Goal: Information Seeking & Learning: Check status

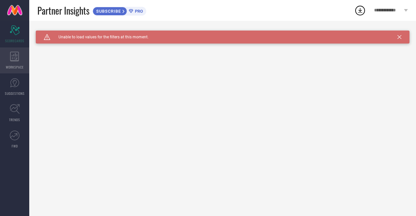
click at [14, 63] on div "WORKSPACE" at bounding box center [14, 61] width 29 height 26
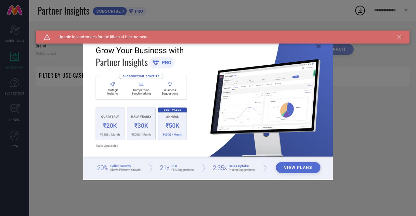
type input "1 STOP FASHION"
type input "All"
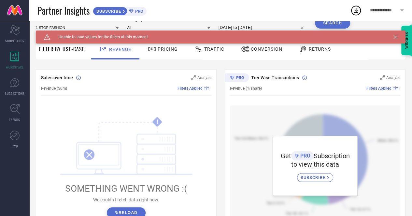
scroll to position [65, 0]
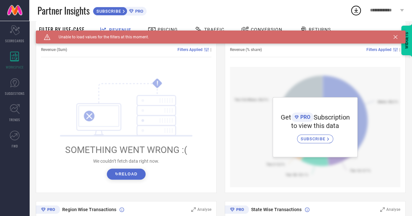
click at [137, 177] on button "↻ Reload" at bounding box center [126, 174] width 39 height 11
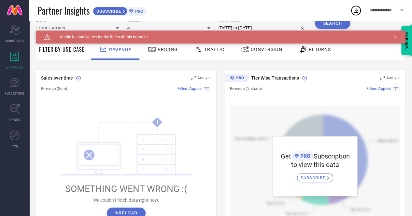
scroll to position [0, 0]
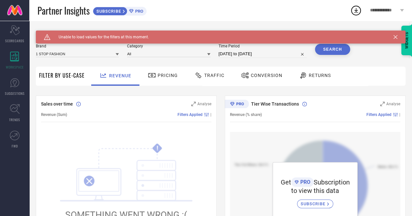
click at [210, 78] on div "Traffic" at bounding box center [209, 75] width 33 height 11
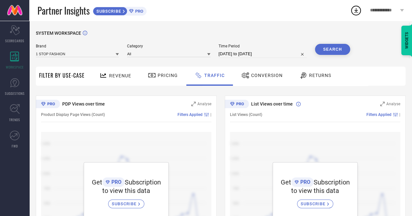
click at [167, 79] on div "Pricing" at bounding box center [162, 75] width 33 height 11
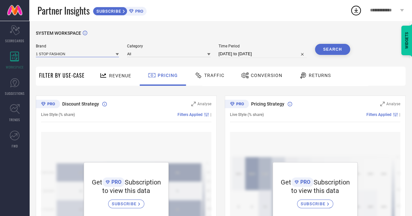
click at [96, 55] on input at bounding box center [77, 53] width 83 height 7
type input "[PERSON_NAME]"
click at [98, 65] on div "[PERSON_NAME]" at bounding box center [77, 62] width 83 height 11
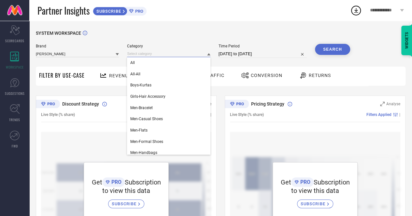
click at [170, 53] on input at bounding box center [168, 53] width 83 height 7
type input "E"
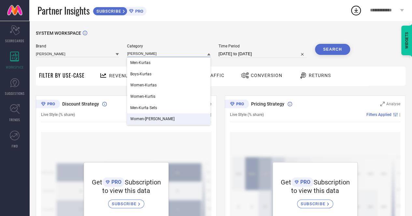
type input "[PERSON_NAME]"
click at [201, 116] on div "Women-[PERSON_NAME]" at bounding box center [168, 119] width 83 height 11
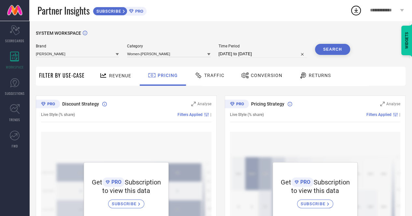
click at [332, 48] on button "Search" at bounding box center [332, 49] width 35 height 11
click at [120, 70] on div "Revenue" at bounding box center [115, 75] width 35 height 11
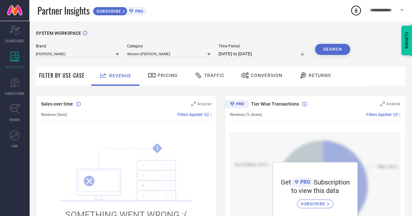
click at [291, 80] on div "Returns" at bounding box center [315, 76] width 48 height 19
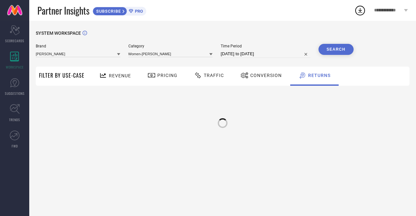
click at [273, 76] on span "Conversion" at bounding box center [267, 75] width 32 height 5
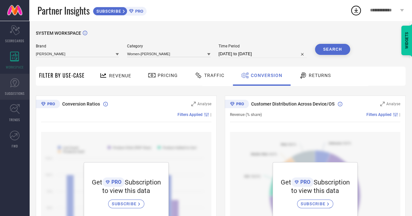
click at [11, 86] on icon at bounding box center [14, 82] width 9 height 9
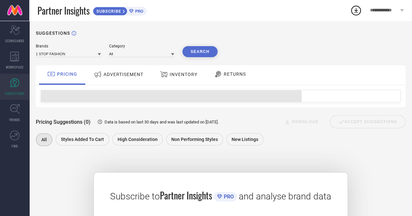
click at [105, 75] on span "ADVERTISEMENT" at bounding box center [123, 74] width 40 height 5
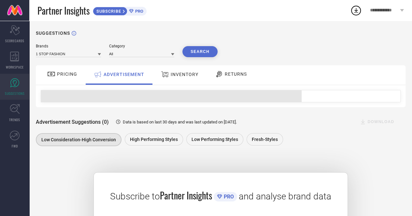
click at [73, 75] on span "PRICING" at bounding box center [67, 74] width 20 height 5
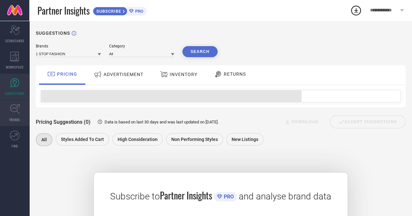
click at [10, 112] on icon at bounding box center [15, 109] width 10 height 10
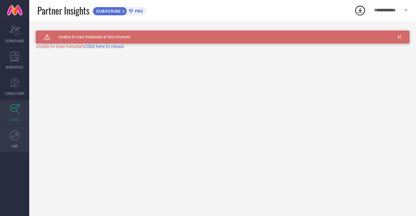
click at [13, 135] on icon at bounding box center [15, 136] width 10 height 10
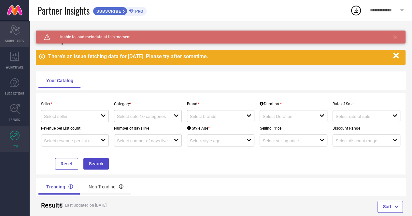
click at [16, 45] on div "Scorecard SCORECARDS" at bounding box center [14, 34] width 29 height 26
